Goal: Transaction & Acquisition: Purchase product/service

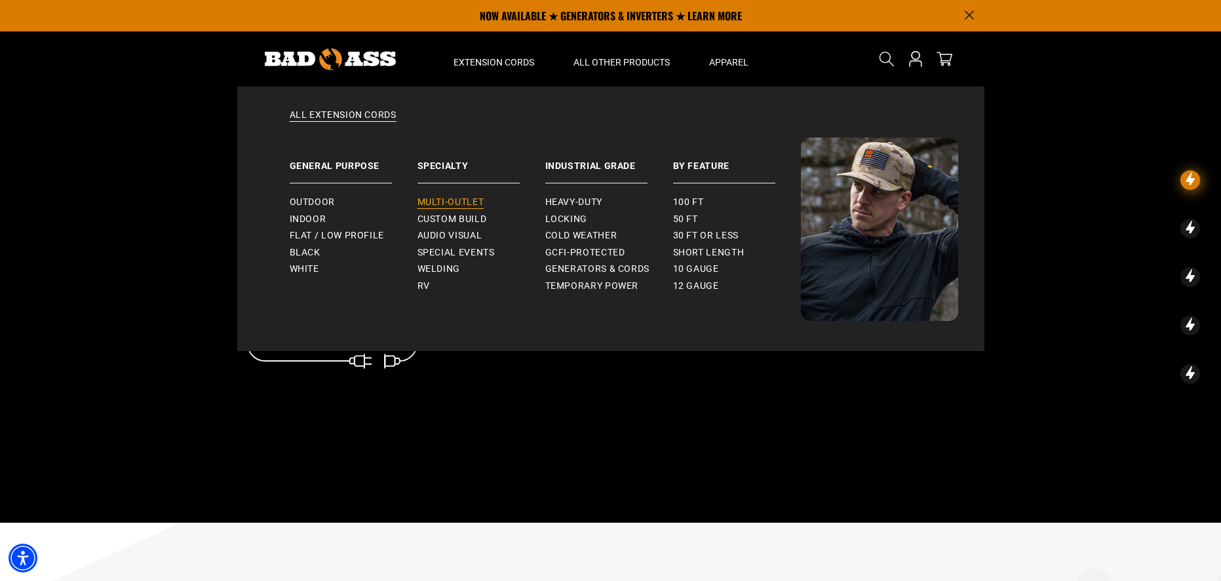
click at [461, 199] on span "Multi-Outlet" at bounding box center [451, 203] width 67 height 12
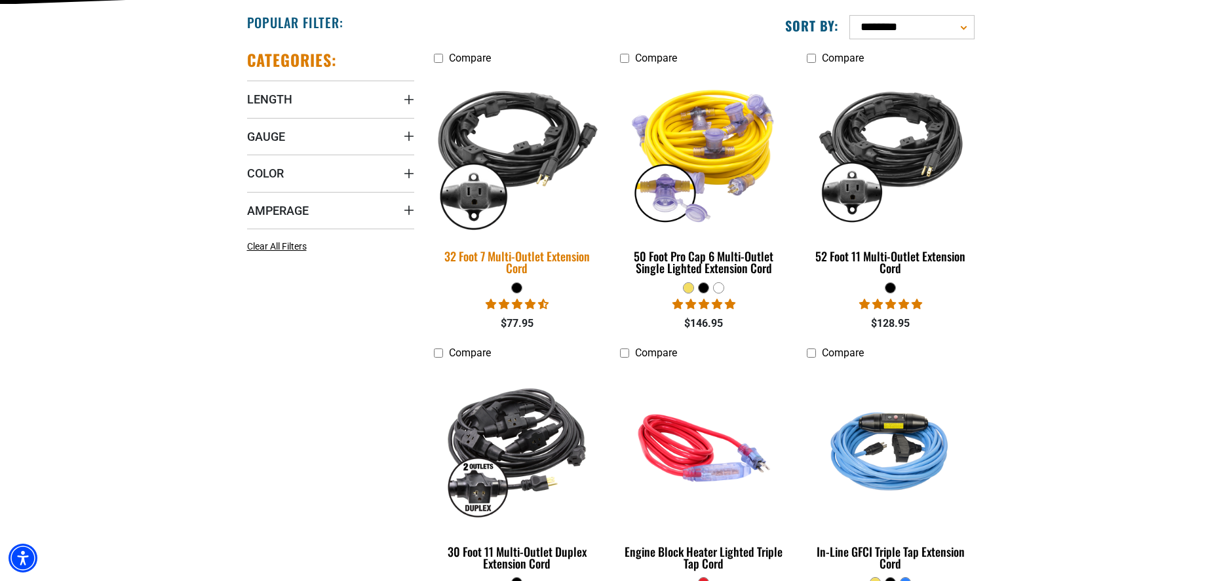
scroll to position [393, 0]
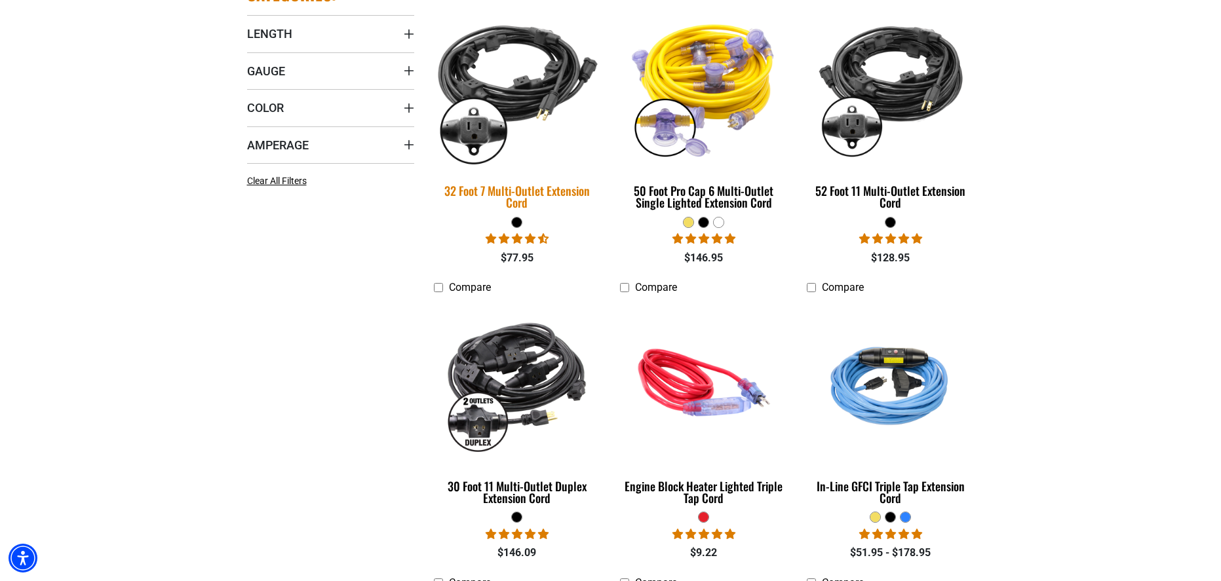
click at [479, 92] on img at bounding box center [517, 87] width 184 height 168
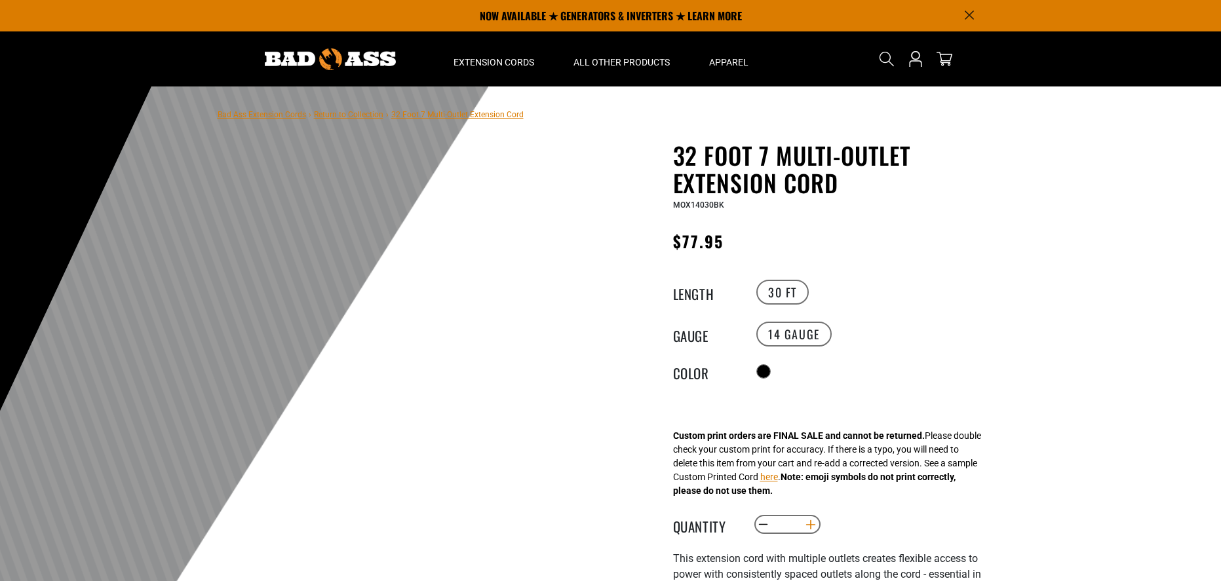
click at [811, 522] on div "32 Foot 7 Multi-Outlet Extension Cord 32 Foot 7 Multi-Outlet Extension Cord MOX…" at bounding box center [833, 496] width 321 height 709
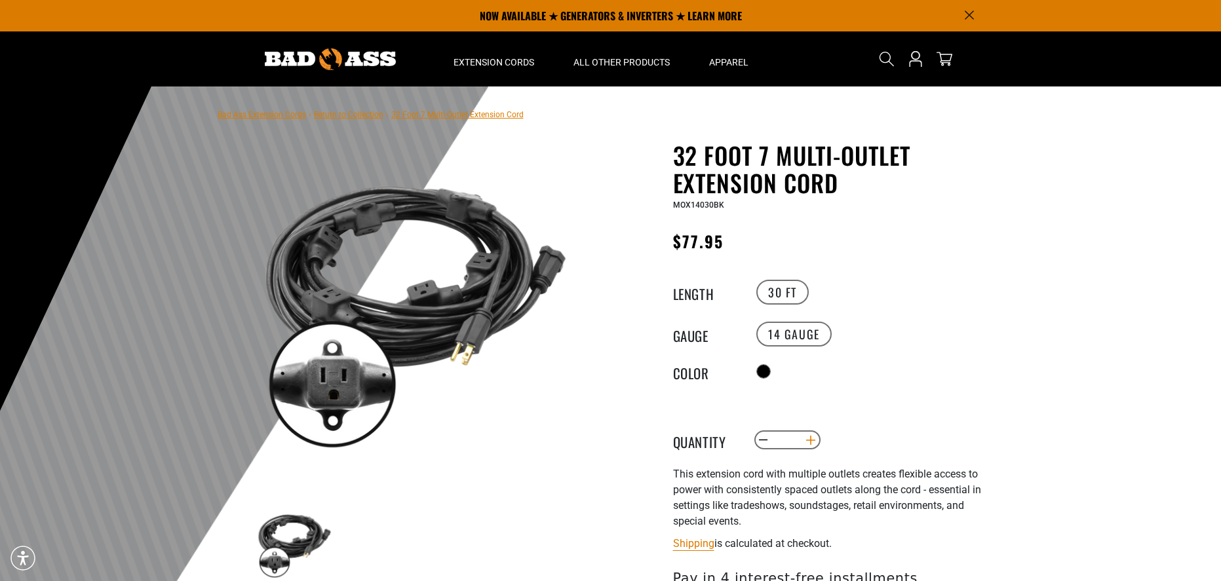
click at [810, 439] on button "Increase quantity for 32 Foot 7 Multi-Outlet Extension Cord" at bounding box center [810, 440] width 20 height 22
type input "*"
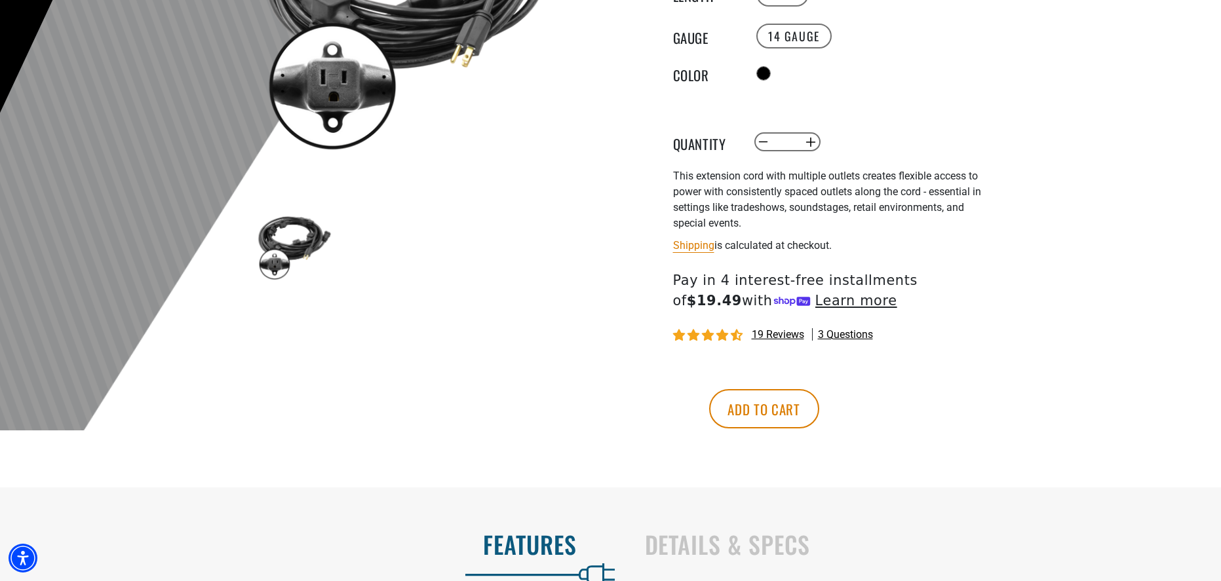
scroll to position [328, 0]
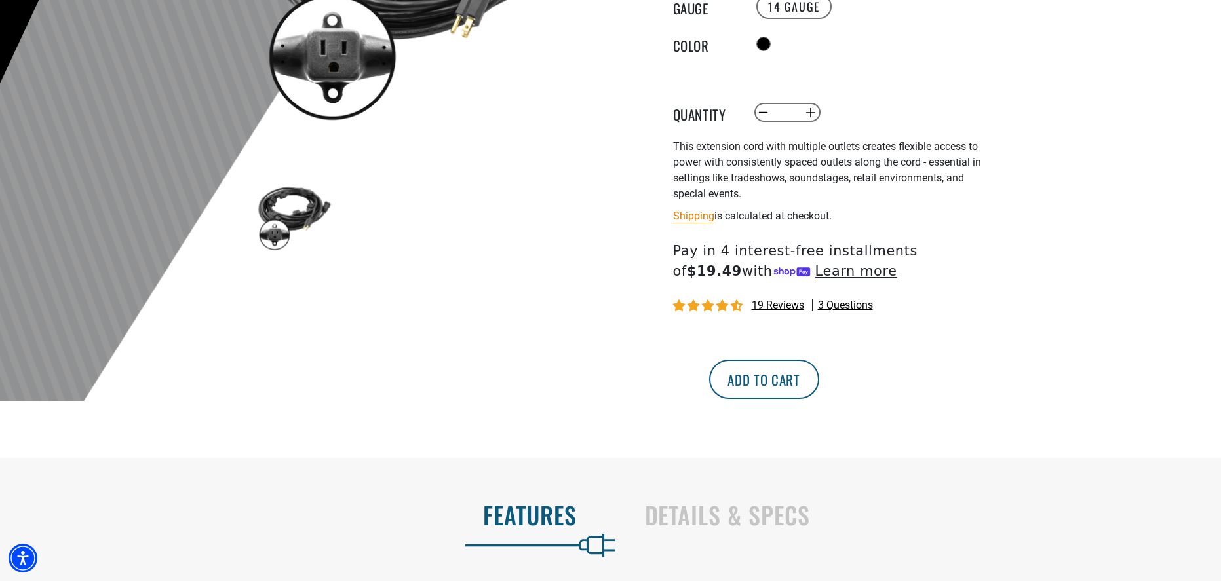
click at [819, 376] on button "Add to cart" at bounding box center [764, 379] width 110 height 39
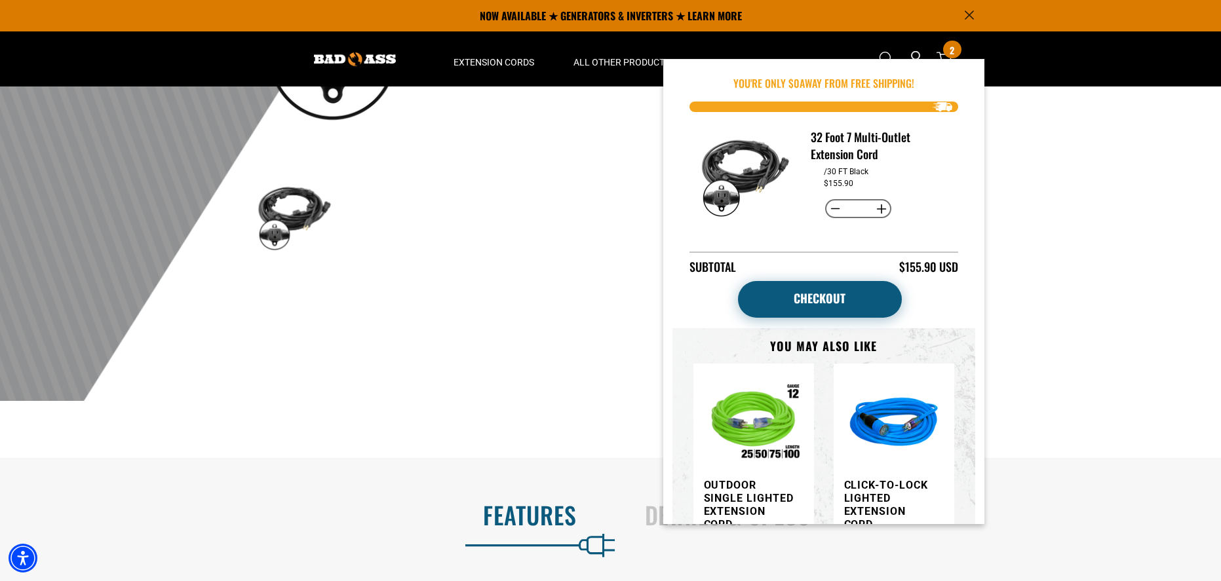
click at [811, 295] on link "Checkout" at bounding box center [820, 299] width 164 height 37
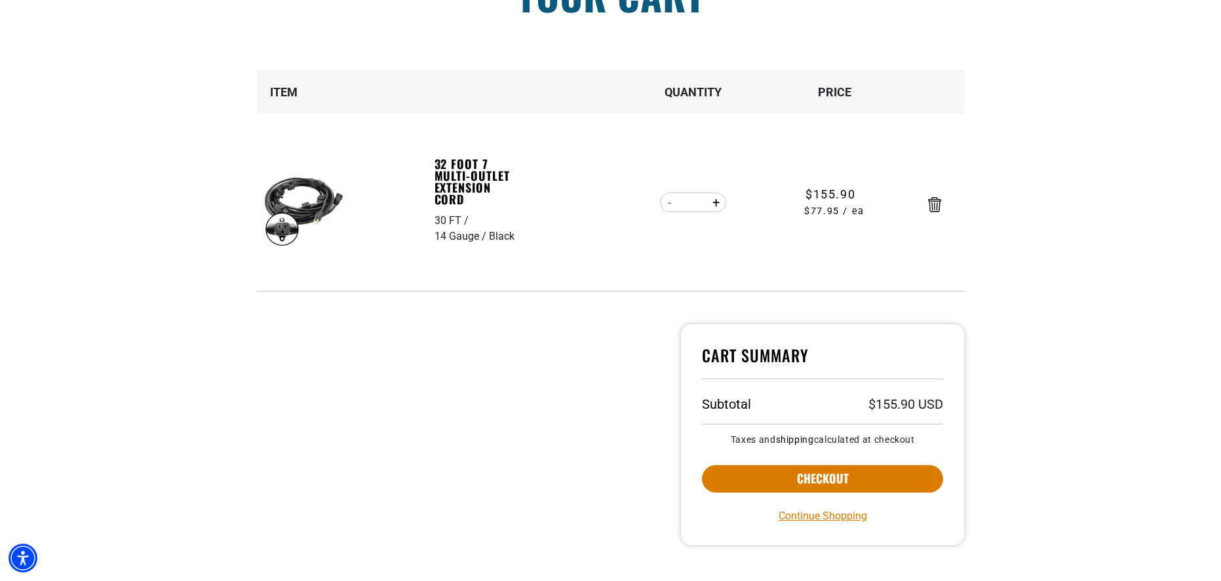
scroll to position [262, 0]
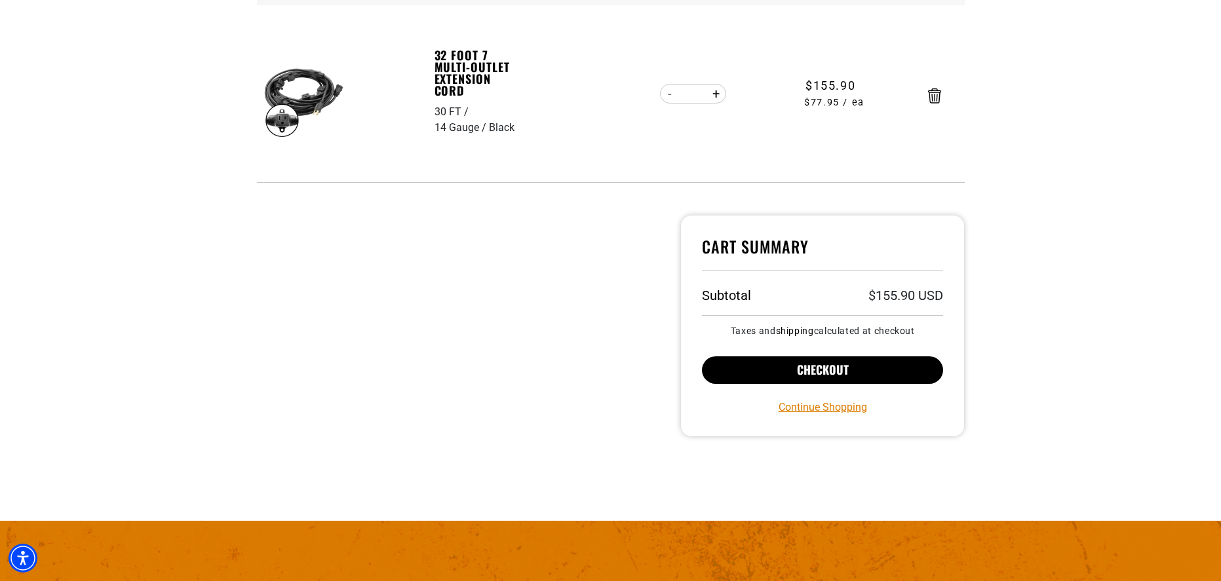
click at [820, 361] on button "Checkout" at bounding box center [823, 371] width 242 height 28
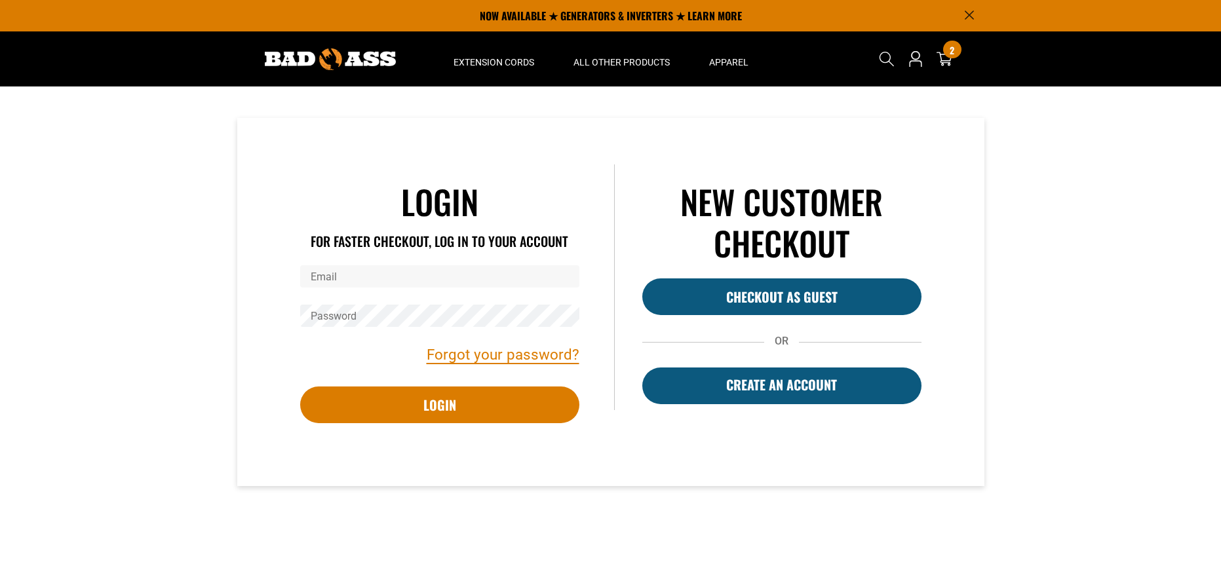
click at [377, 275] on input "Email" at bounding box center [439, 276] width 279 height 22
click at [357, 274] on input "Email" at bounding box center [439, 276] width 279 height 22
type input "**********"
